Goal: Information Seeking & Learning: Learn about a topic

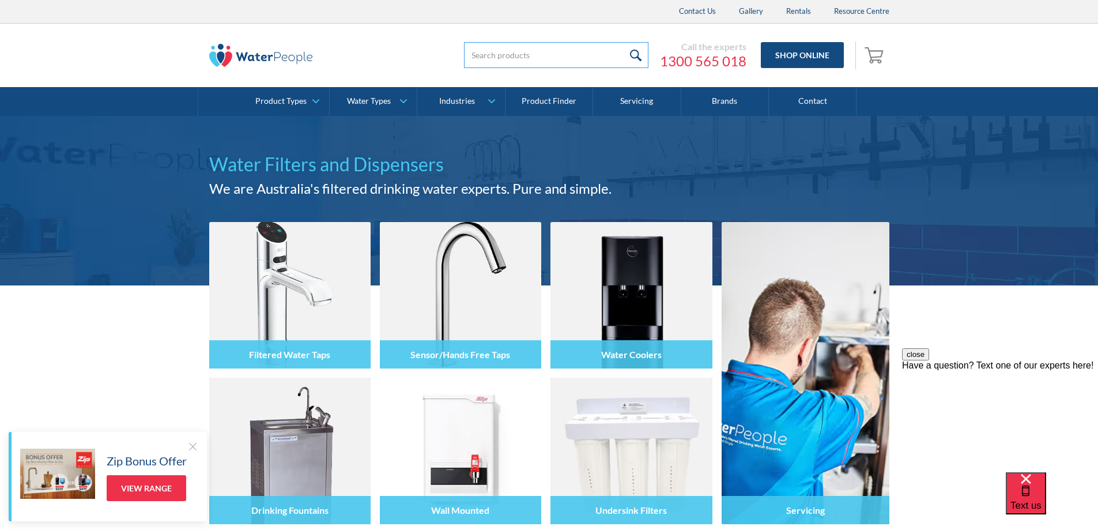
click at [464, 55] on input "search" at bounding box center [556, 55] width 184 height 26
type input "aragon"
click at [624, 42] on input "submit" at bounding box center [636, 55] width 25 height 26
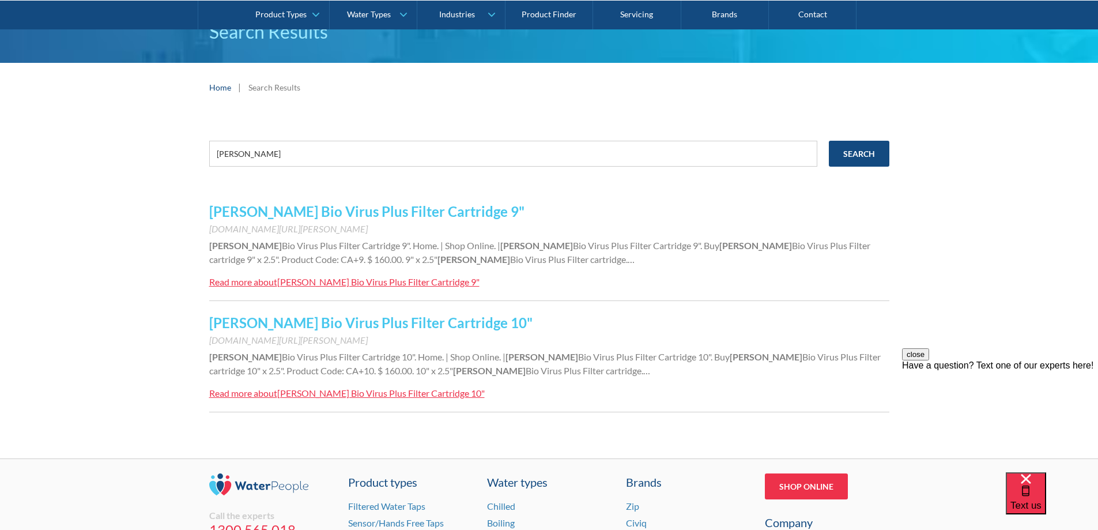
click at [280, 319] on link "Aragon Bio Virus Plus Filter Cartridge 10"" at bounding box center [370, 322] width 323 height 17
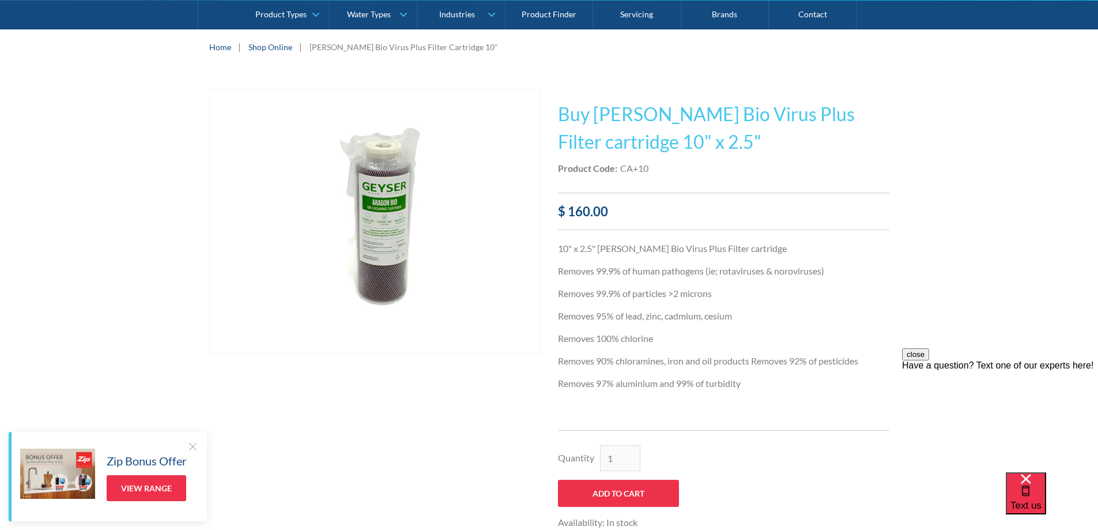
click at [369, 251] on img "open lightbox" at bounding box center [374, 221] width 277 height 264
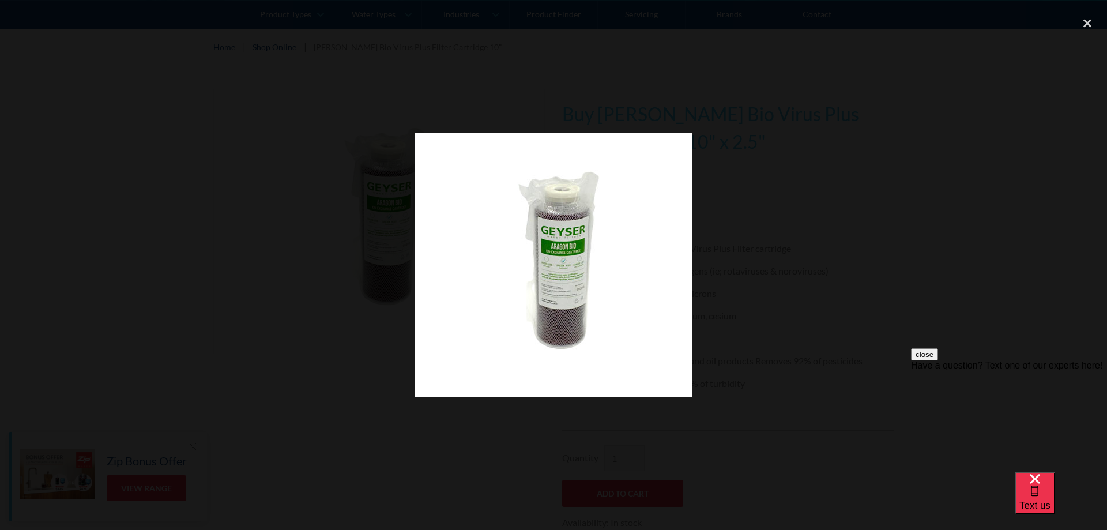
click at [564, 310] on img at bounding box center [553, 265] width 277 height 264
click at [1083, 18] on div "close lightbox" at bounding box center [1086, 22] width 39 height 25
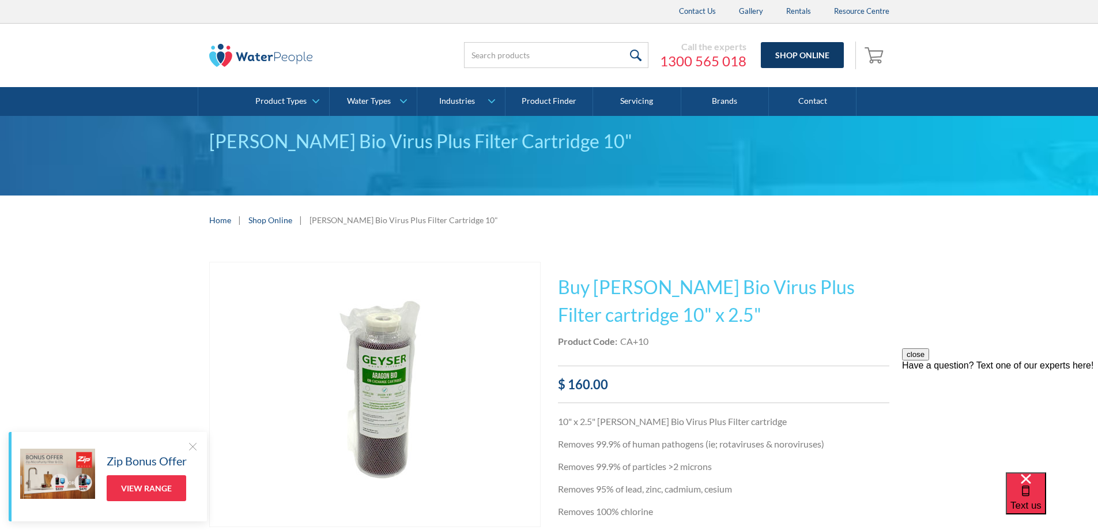
click at [784, 63] on link "Shop Online" at bounding box center [802, 55] width 83 height 26
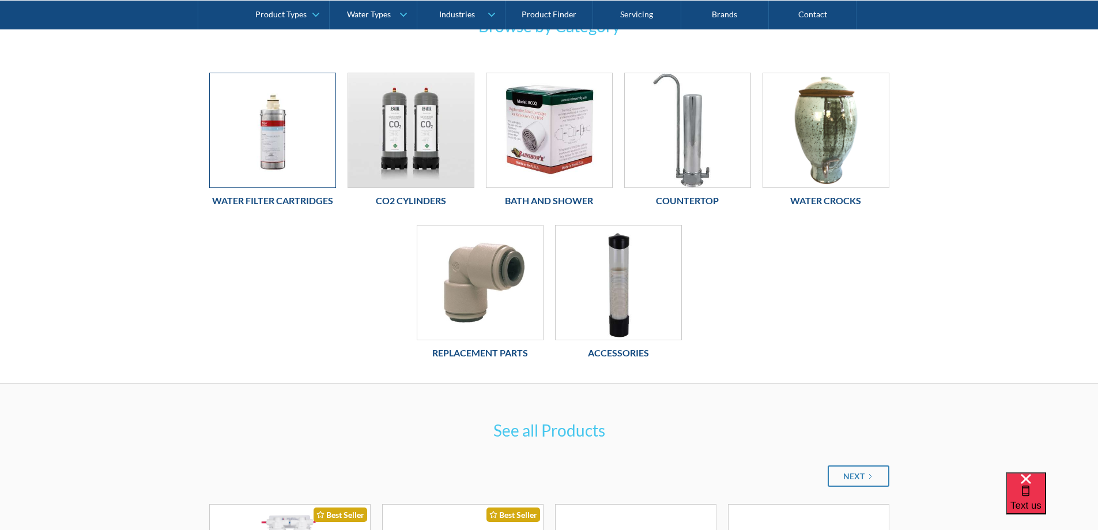
click at [263, 148] on img at bounding box center [273, 130] width 126 height 114
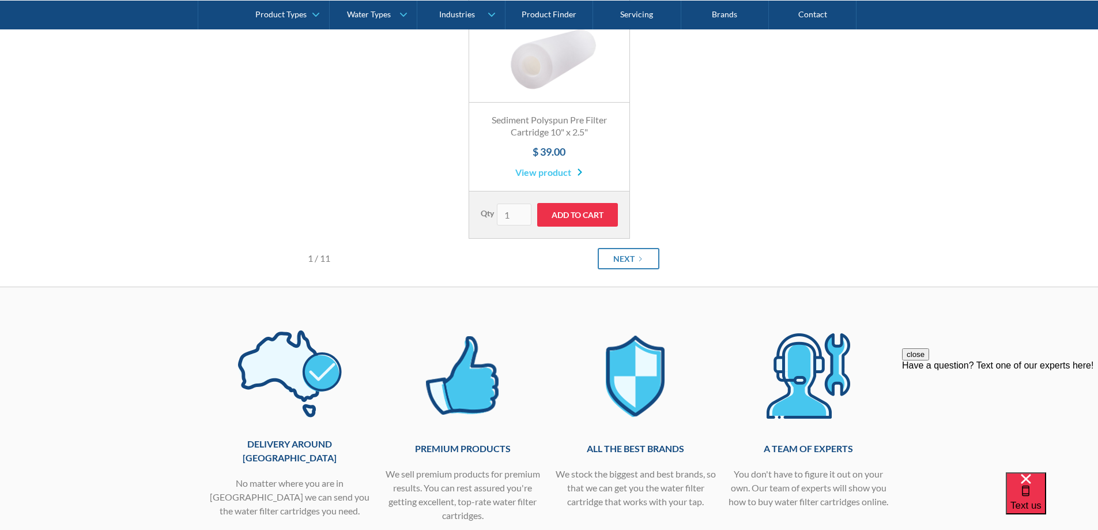
scroll to position [1268, 0]
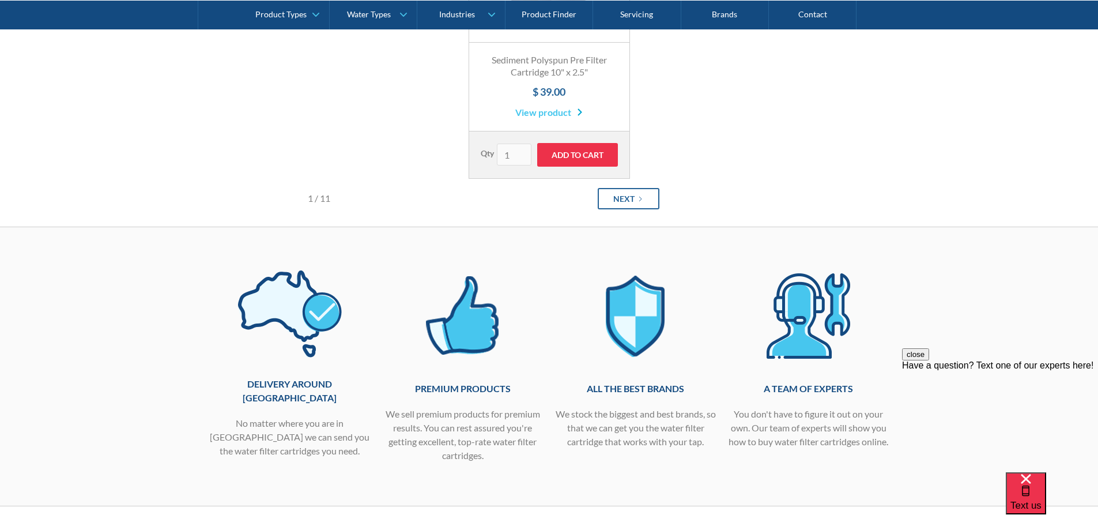
drag, startPoint x: 625, startPoint y: 199, endPoint x: 632, endPoint y: 201, distance: 7.0
click at [627, 201] on div "Next" at bounding box center [623, 199] width 21 height 12
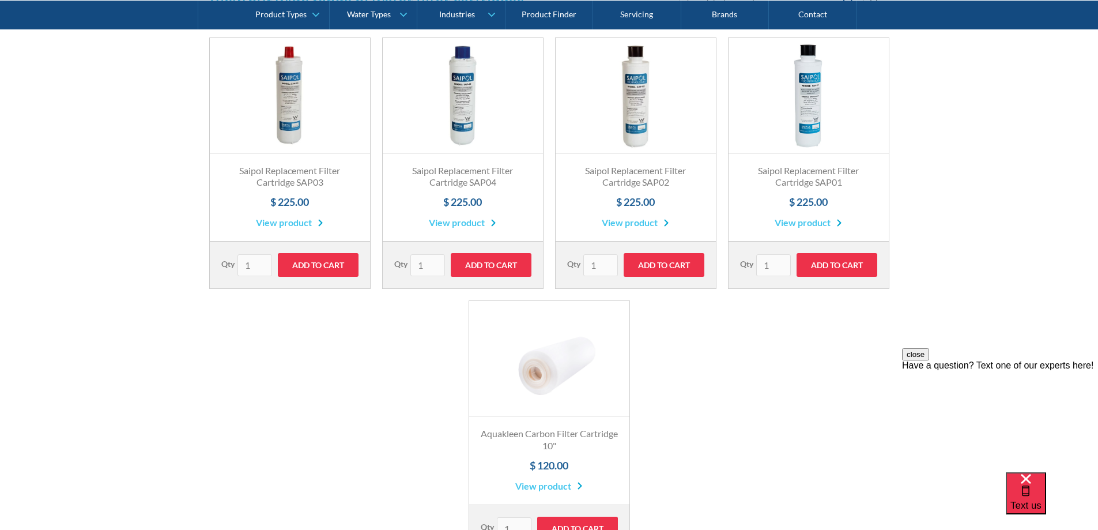
scroll to position [980, 0]
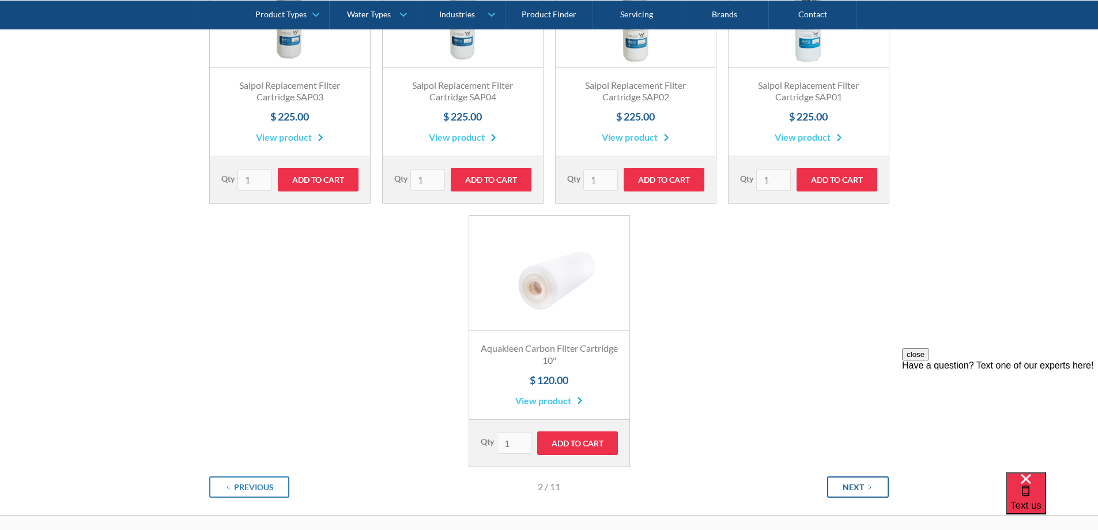
click at [844, 488] on div "Next" at bounding box center [853, 487] width 21 height 12
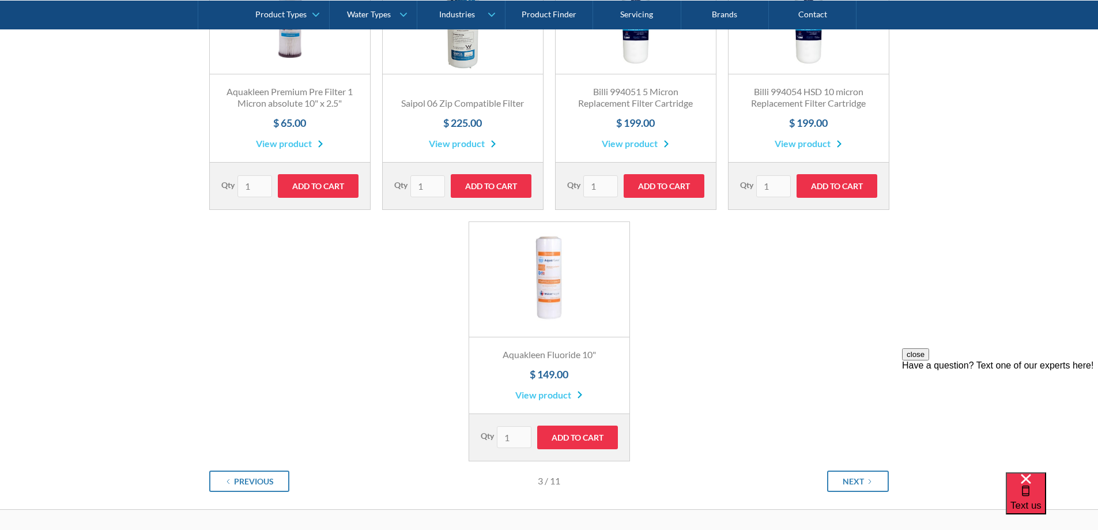
scroll to position [1037, 0]
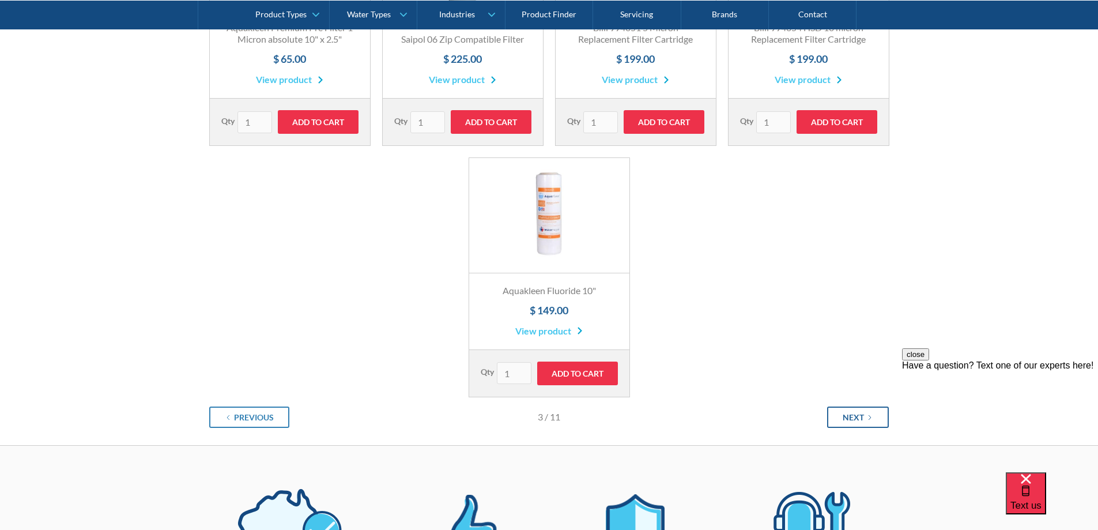
click at [845, 419] on div "Next" at bounding box center [853, 417] width 21 height 12
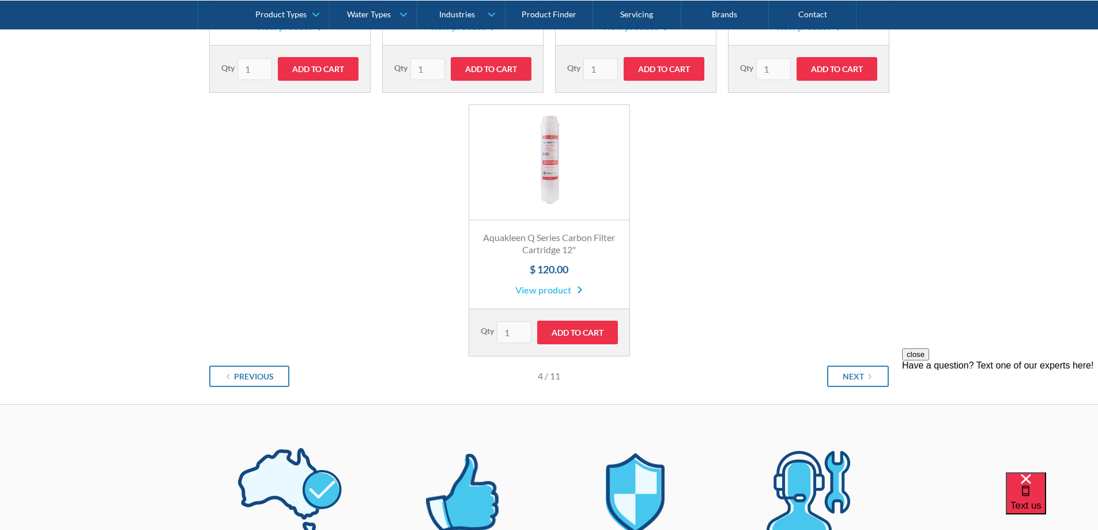
scroll to position [1095, 0]
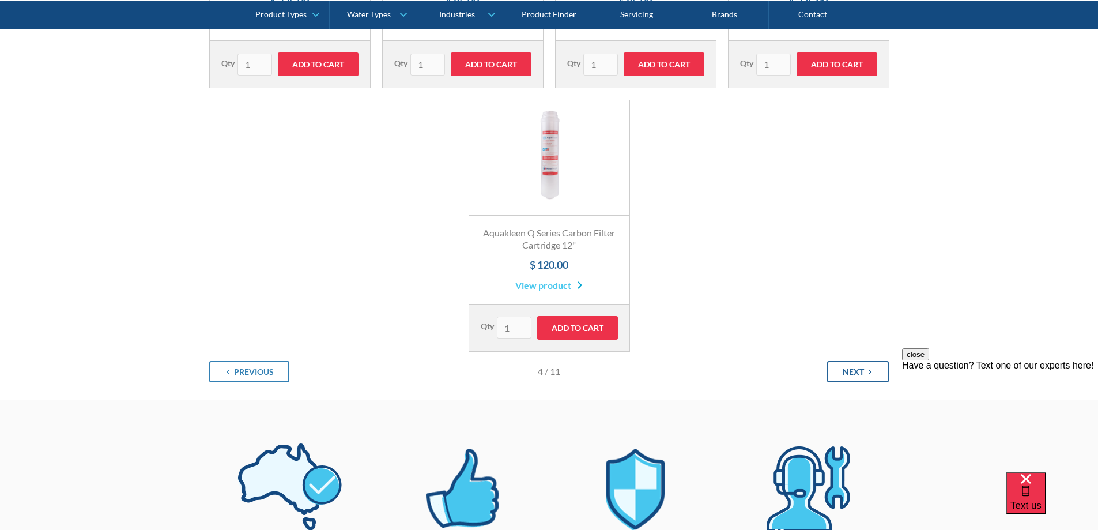
click at [842, 376] on link "Next" at bounding box center [858, 371] width 62 height 21
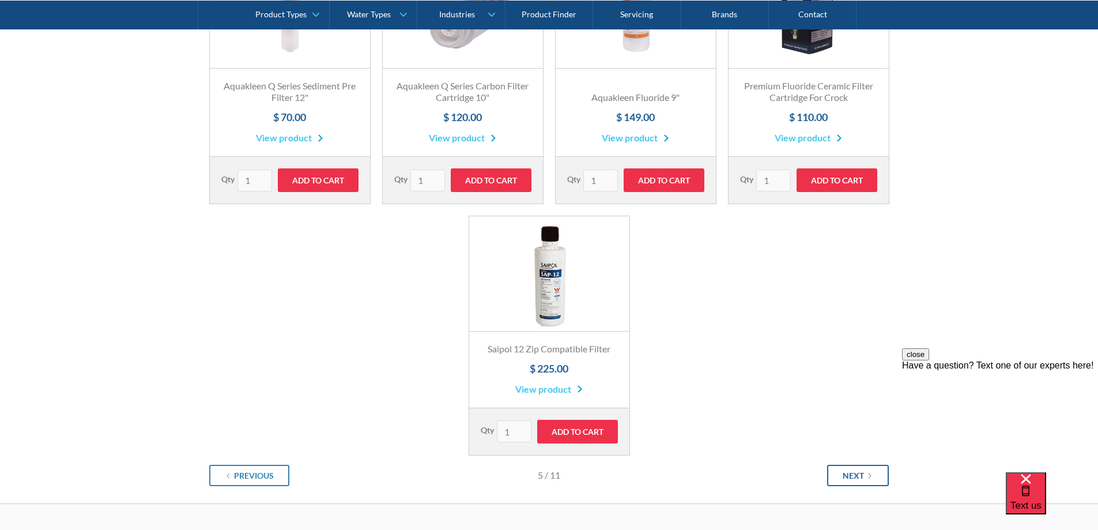
scroll to position [980, 0]
click at [852, 476] on div "Next" at bounding box center [853, 475] width 21 height 12
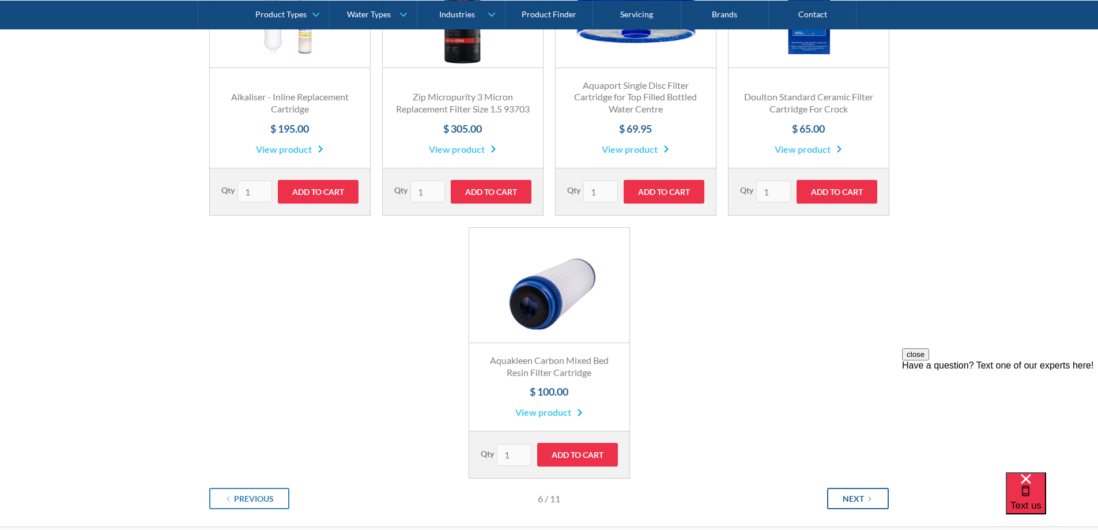
click at [854, 499] on div "Next" at bounding box center [853, 498] width 21 height 12
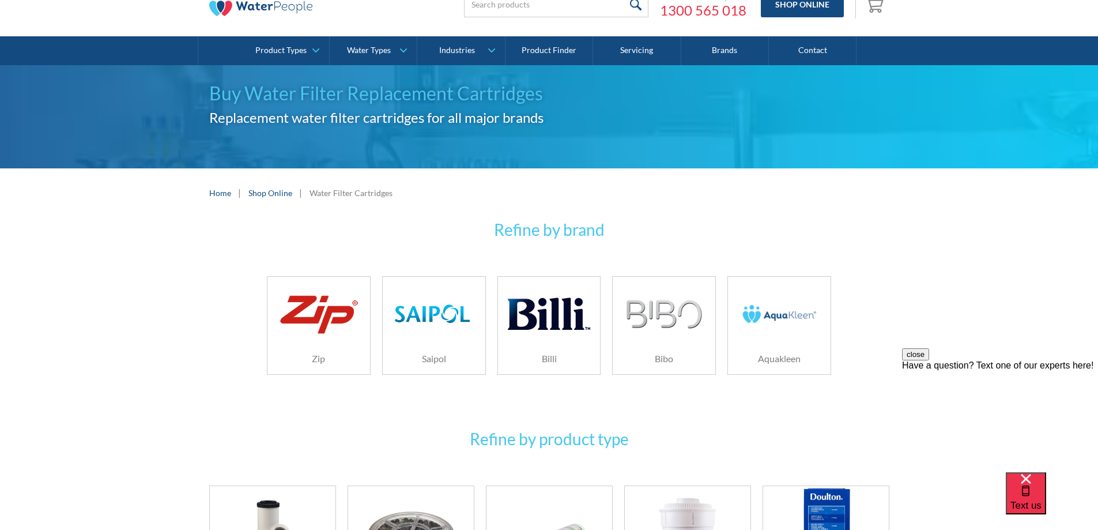
scroll to position [0, 0]
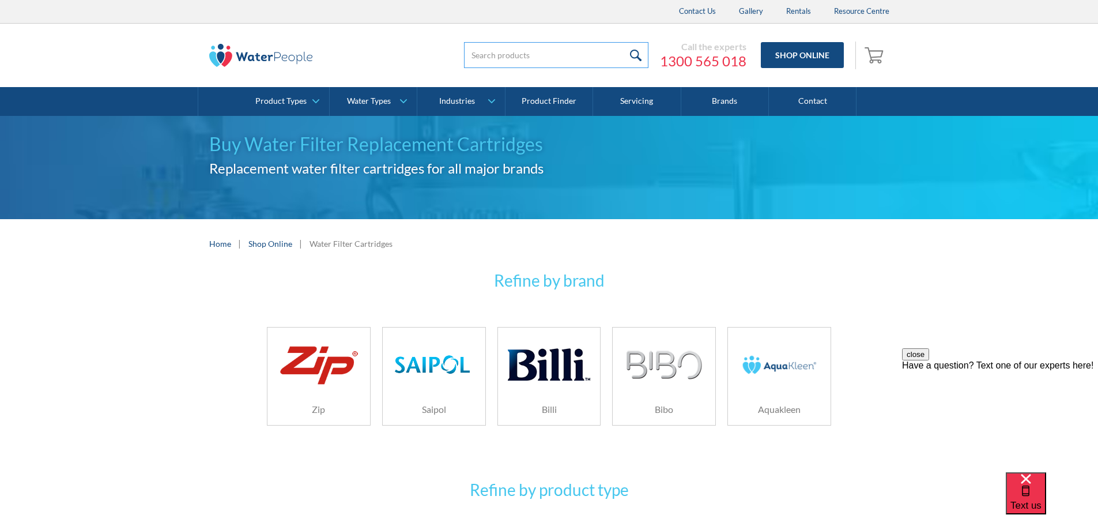
click at [518, 47] on input "search" at bounding box center [556, 55] width 184 height 26
type input "[PERSON_NAME]"
click at [624, 42] on input "submit" at bounding box center [636, 55] width 25 height 26
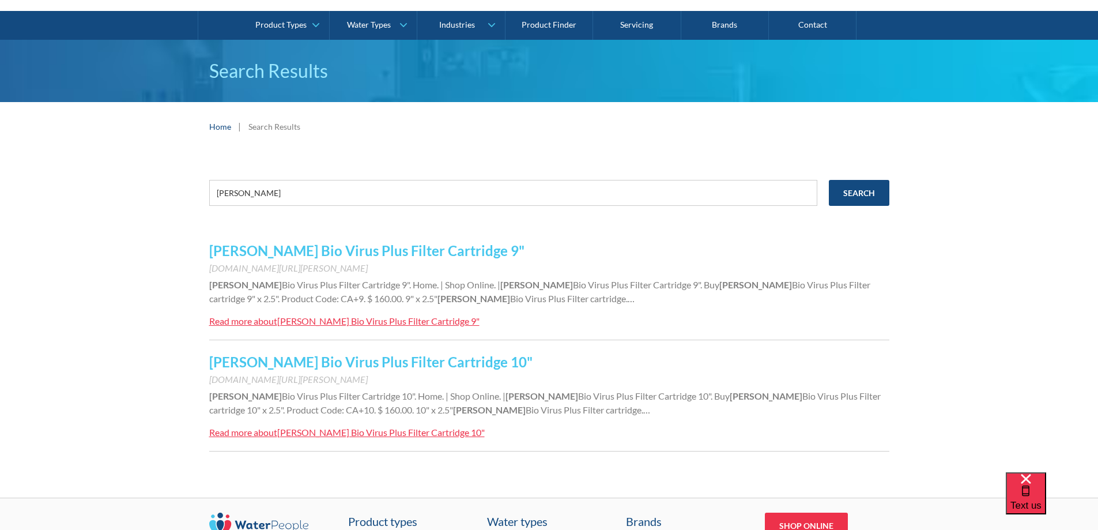
scroll to position [115, 0]
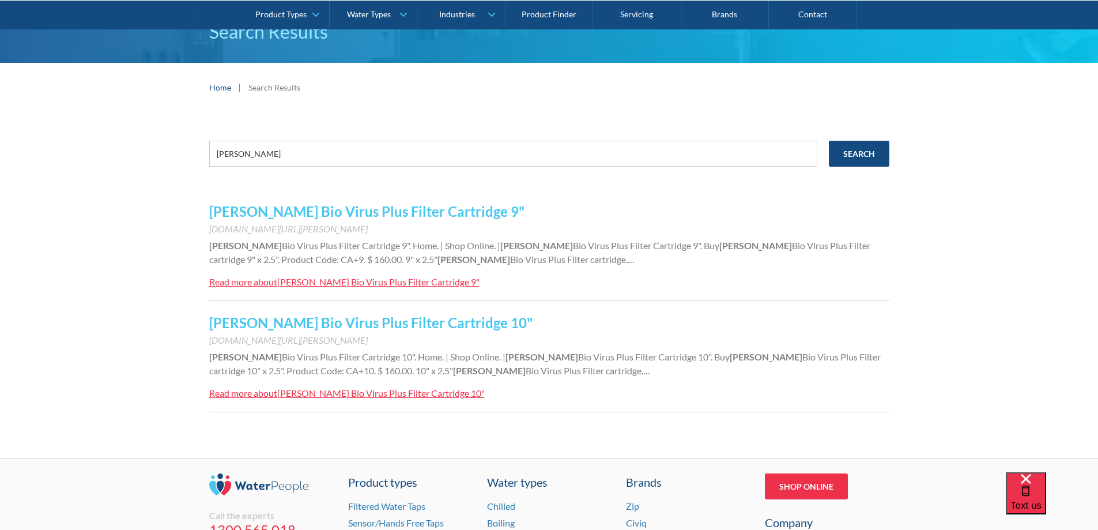
click at [281, 322] on link "Aragon Bio Virus Plus Filter Cartridge 10"" at bounding box center [370, 322] width 323 height 17
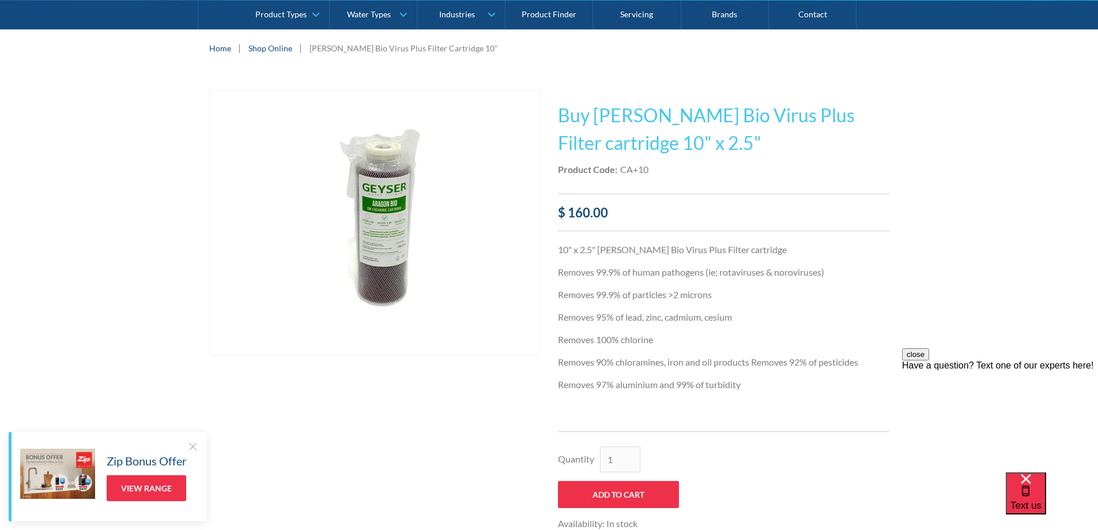
scroll to position [173, 0]
click at [388, 234] on img "open lightbox" at bounding box center [374, 221] width 277 height 264
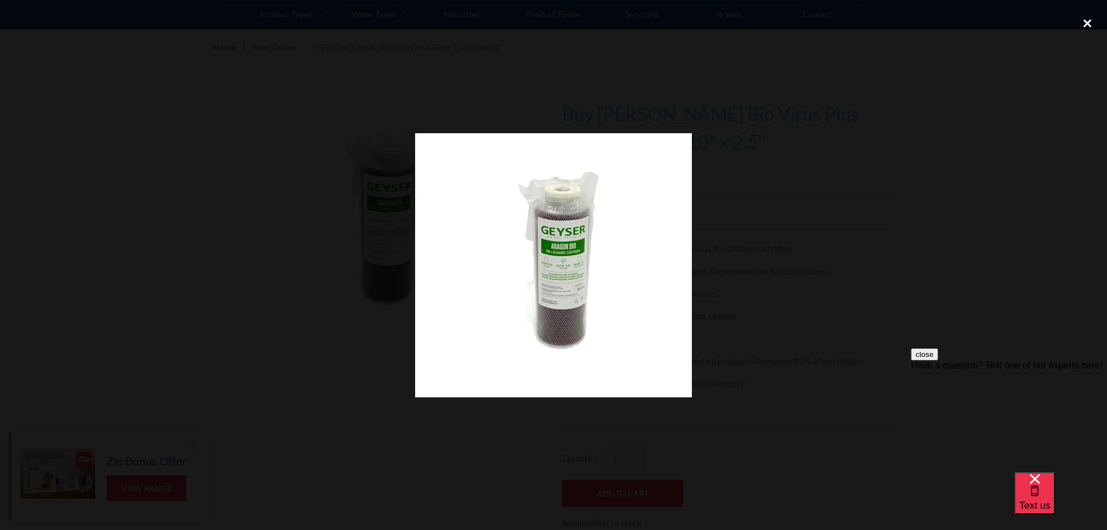
click at [1082, 21] on div "close lightbox" at bounding box center [1086, 22] width 39 height 25
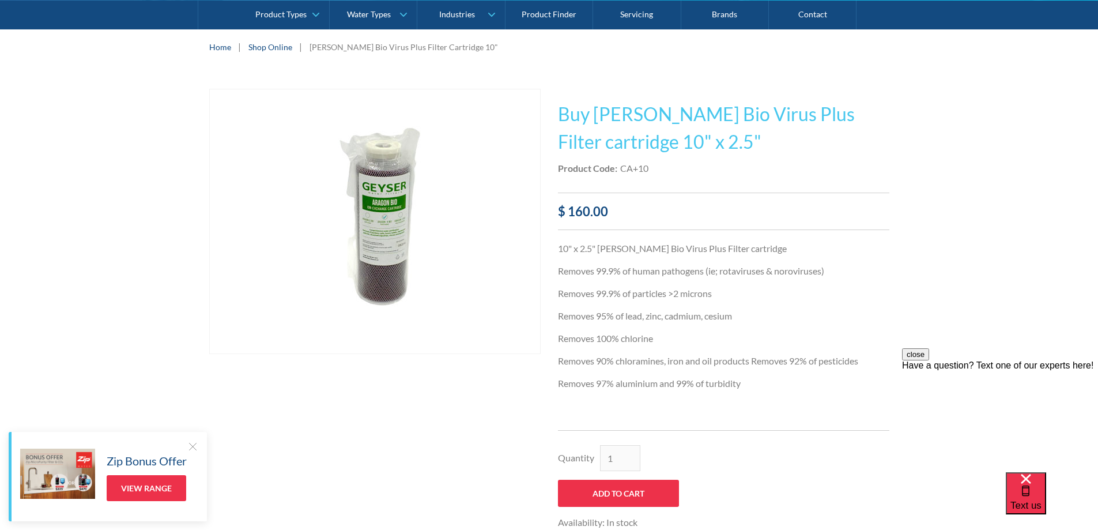
click at [386, 213] on img "open lightbox" at bounding box center [374, 221] width 277 height 264
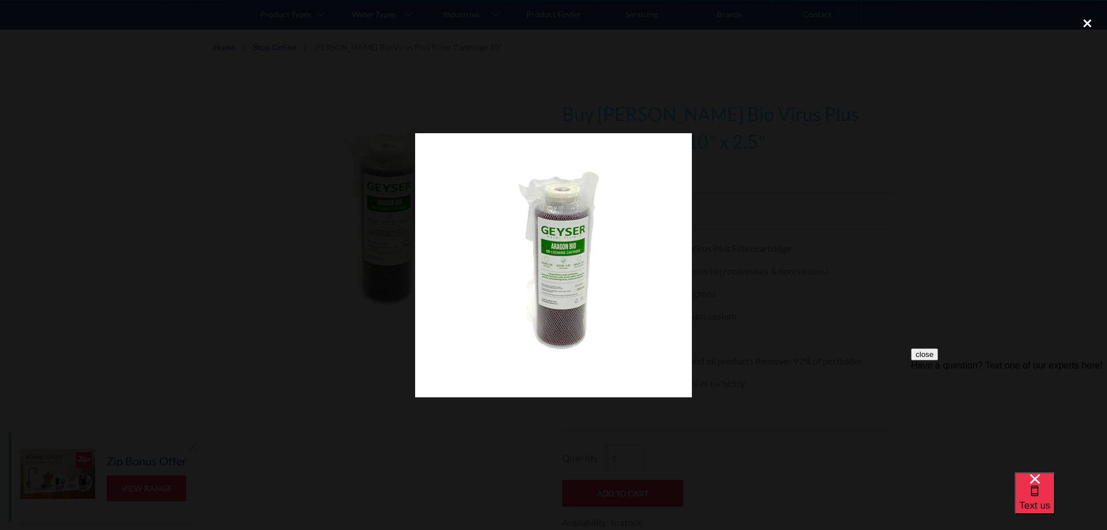
click at [1083, 23] on div "close lightbox" at bounding box center [1086, 22] width 39 height 25
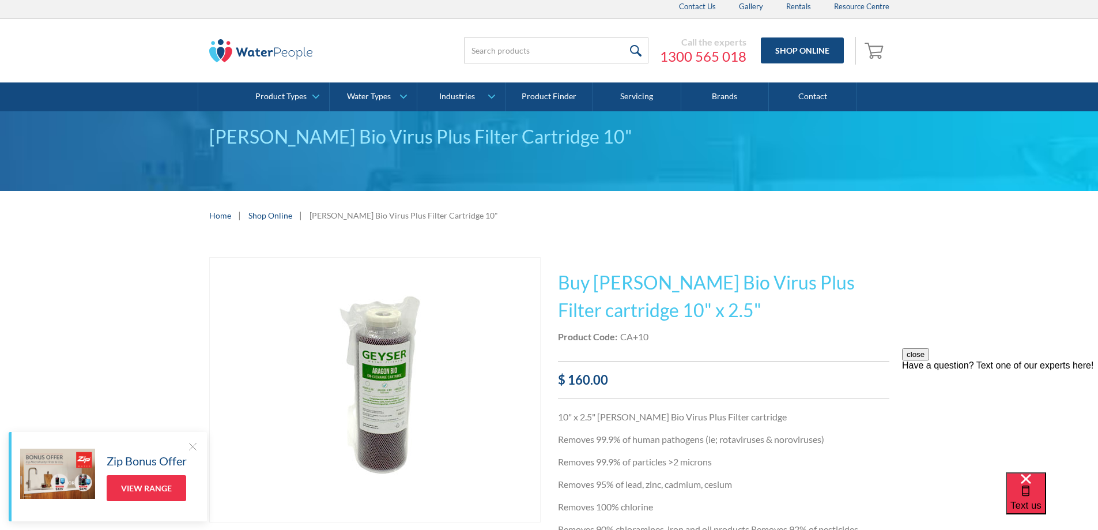
scroll to position [0, 0]
